Goal: Check status: Check status

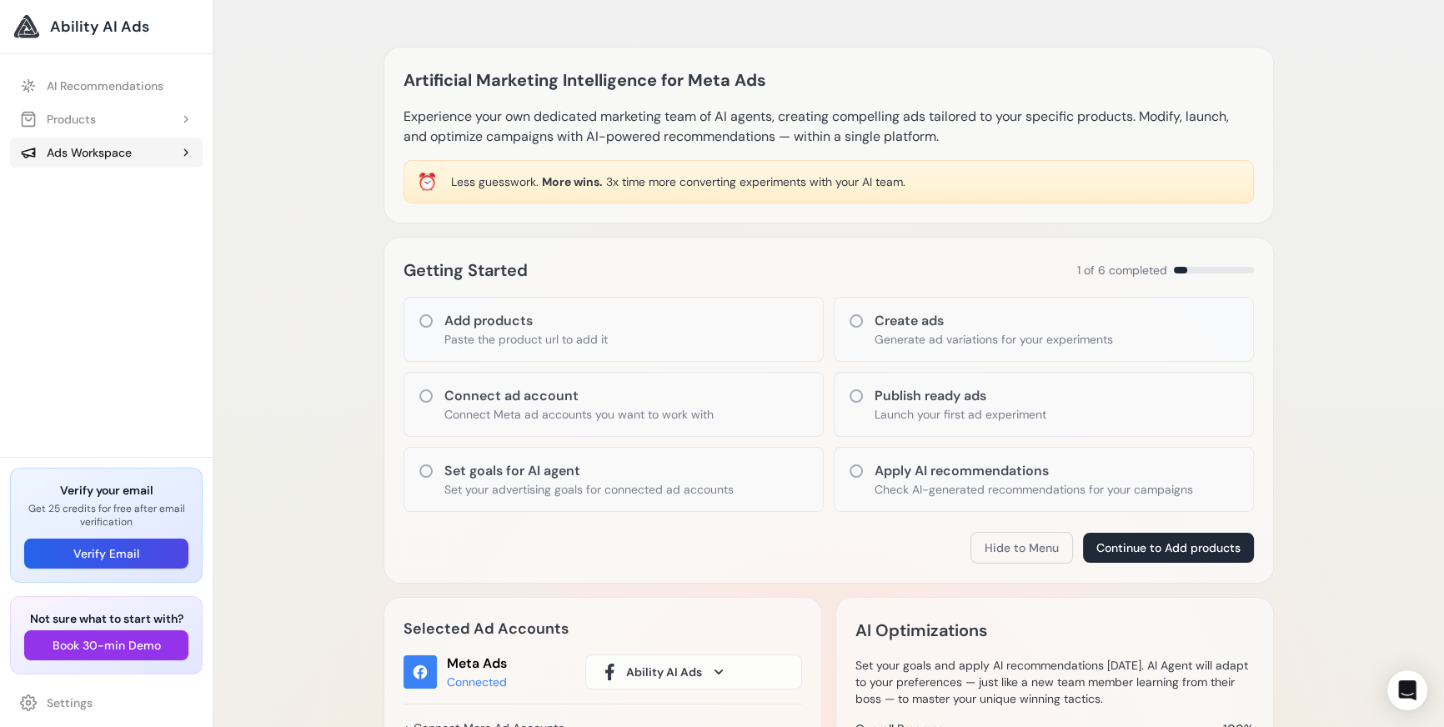
click at [86, 164] on button "Ads Workspace" at bounding box center [106, 153] width 193 height 30
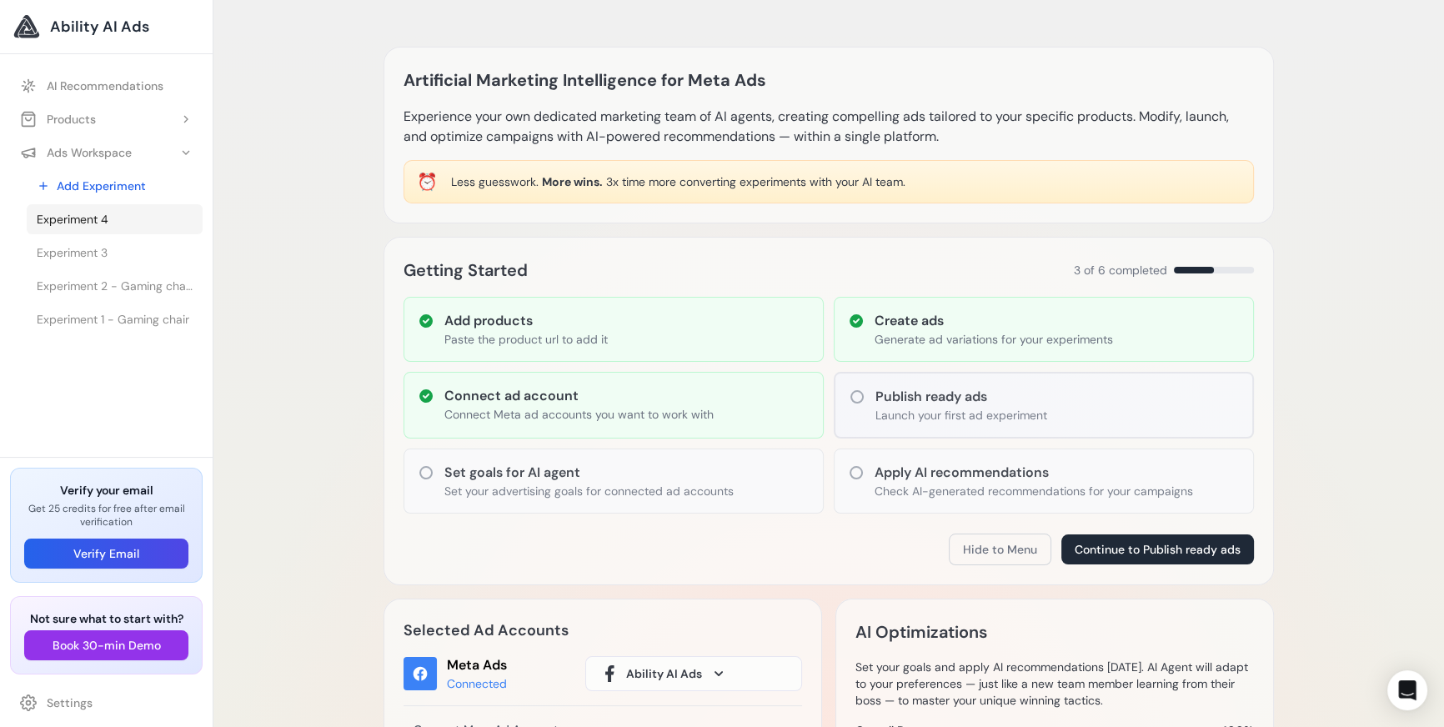
click at [90, 225] on span "Experiment 4" at bounding box center [73, 219] width 72 height 17
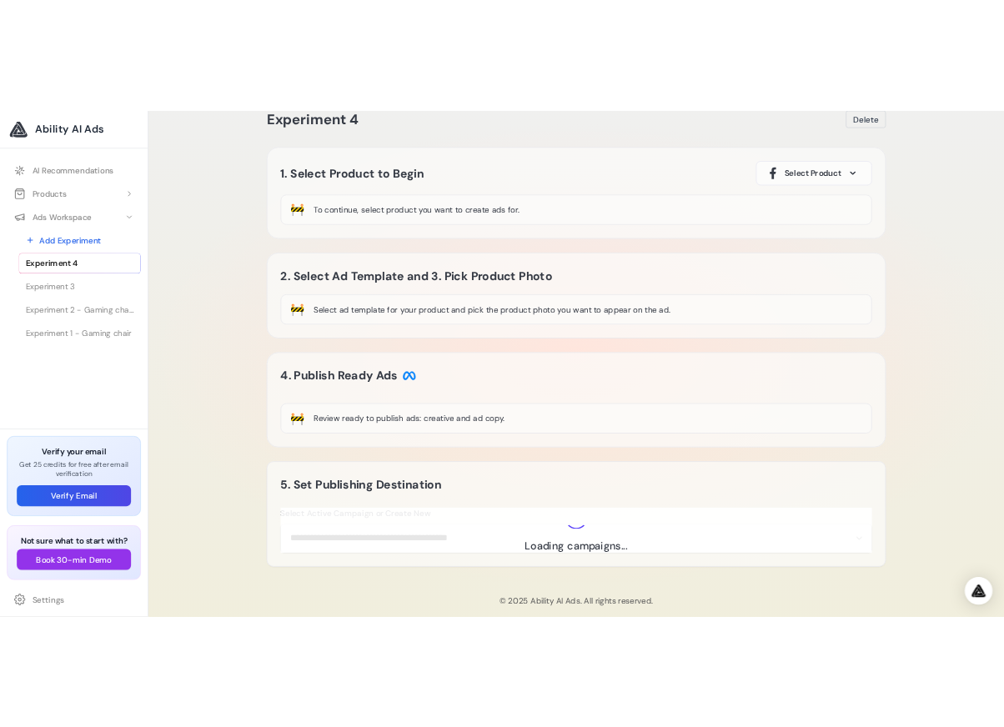
scroll to position [73, 0]
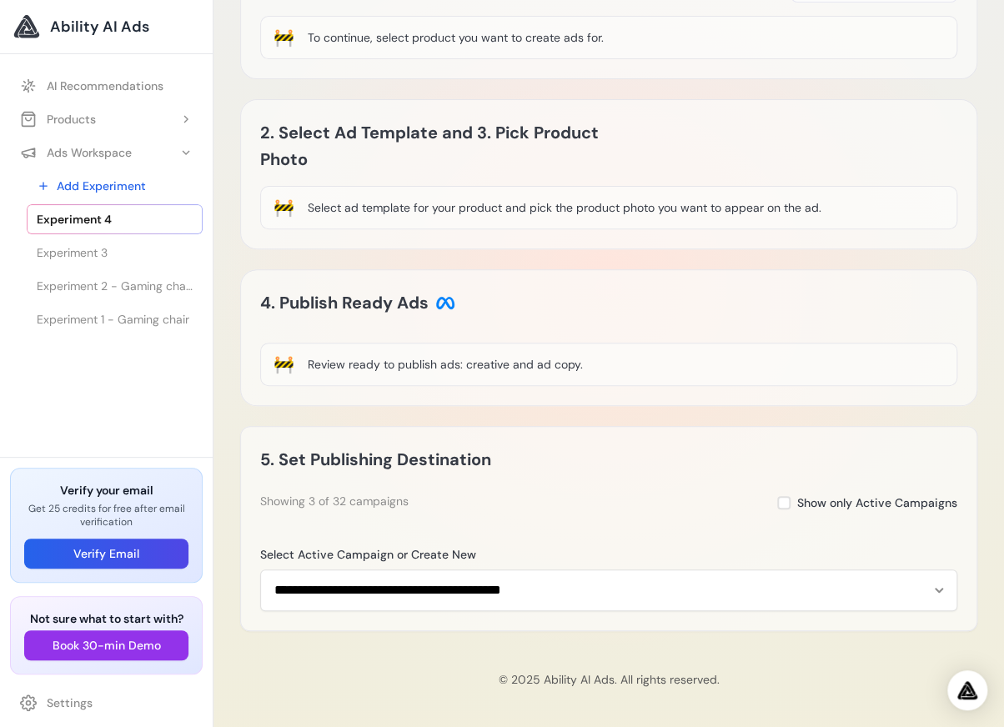
scroll to position [62, 0]
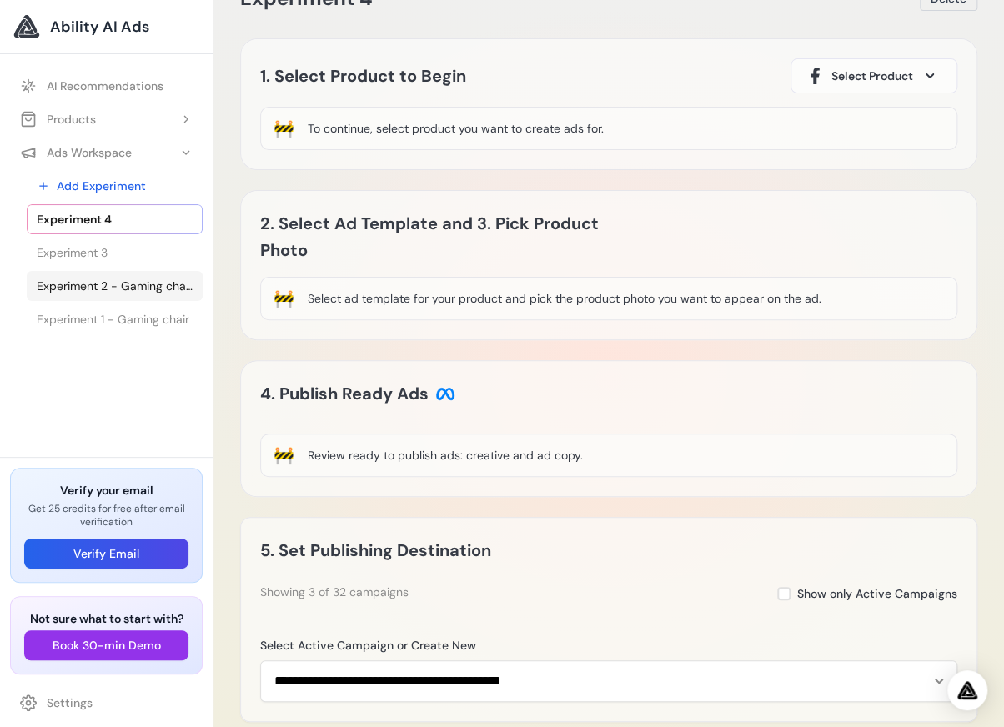
click at [93, 296] on link "Experiment 2 - Gaming chair - Gaming chair" at bounding box center [115, 286] width 176 height 30
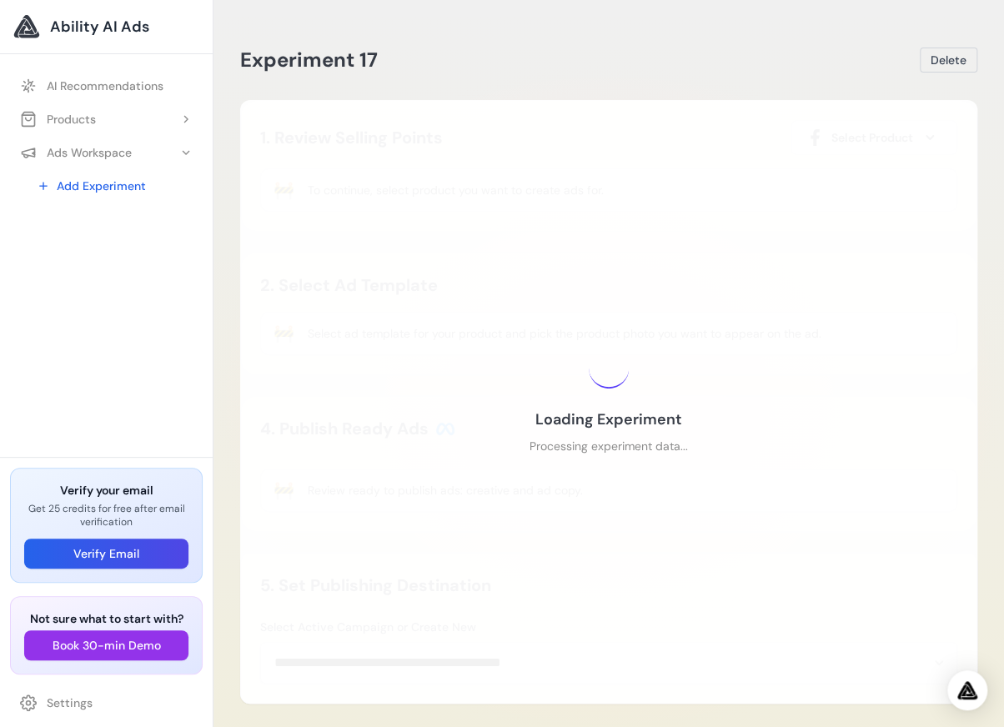
scroll to position [189, 0]
